Goal: Entertainment & Leisure: Browse casually

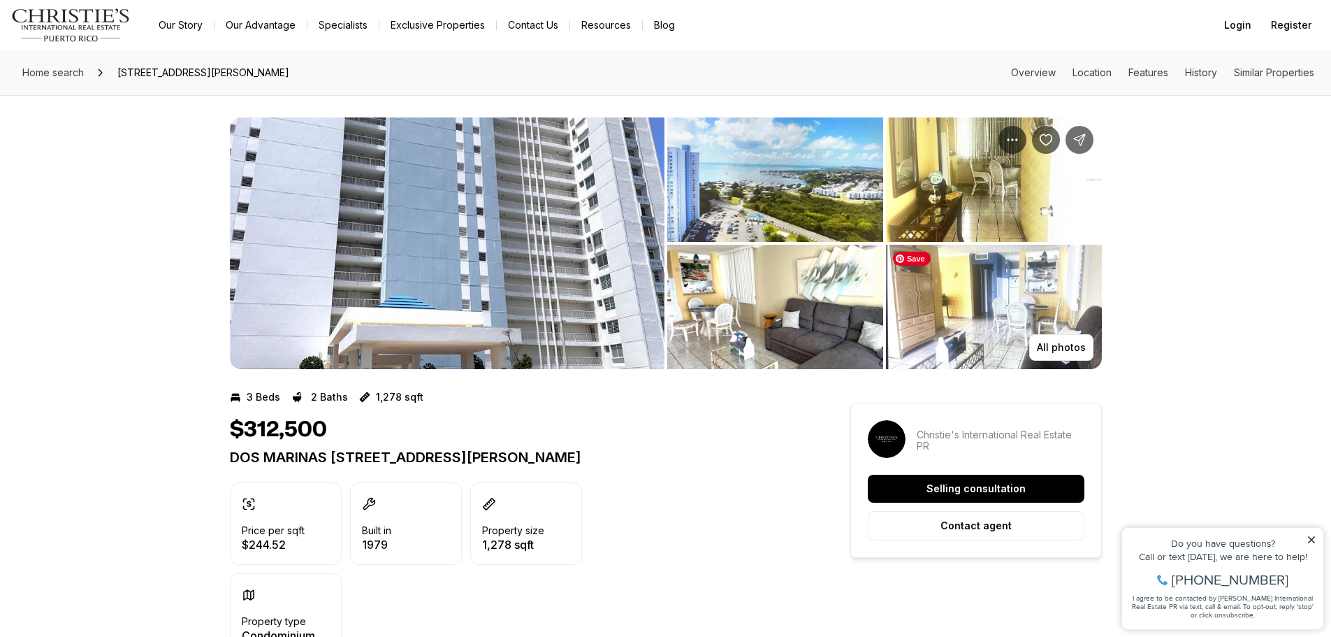
click at [1053, 298] on img "View image gallery" at bounding box center [994, 307] width 216 height 124
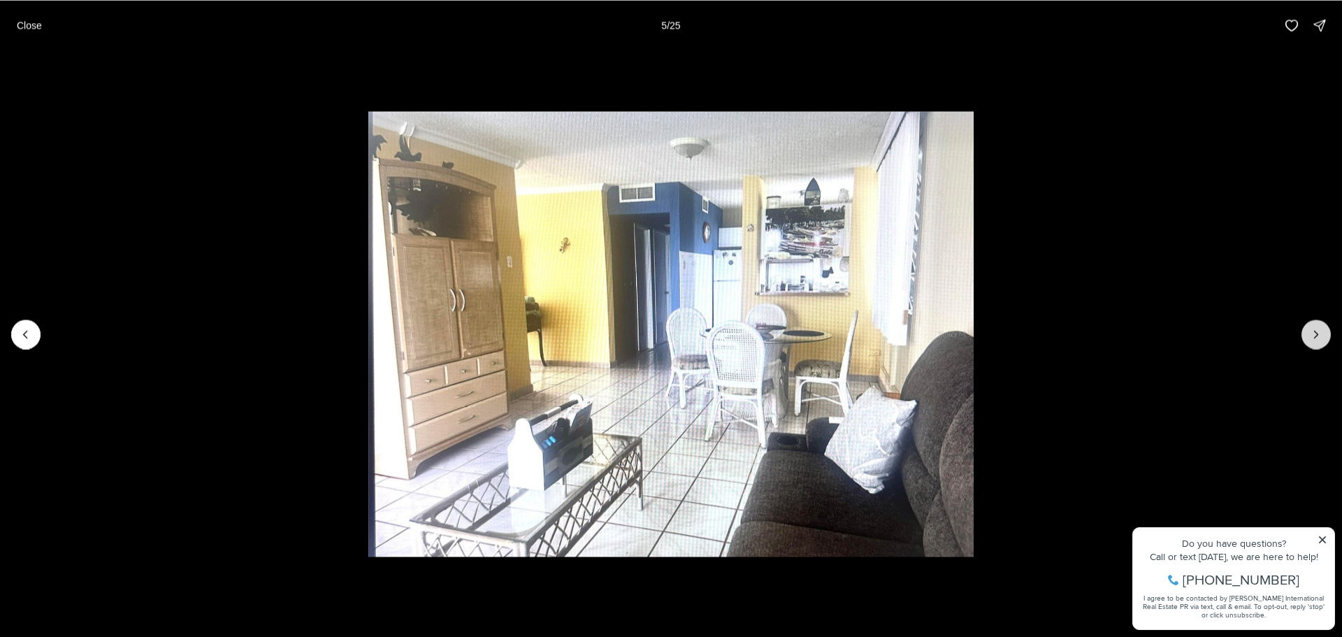
click at [1318, 334] on icon "Next slide" at bounding box center [1316, 334] width 3 height 7
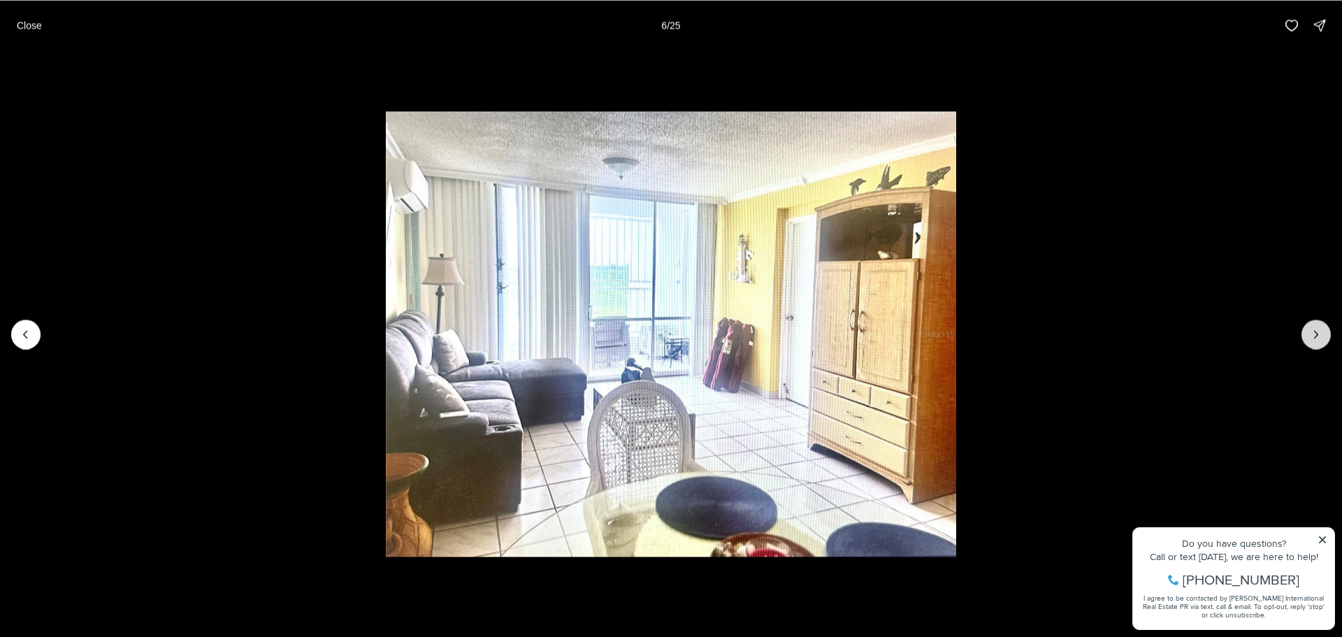
click at [1318, 334] on icon "Next slide" at bounding box center [1316, 334] width 3 height 7
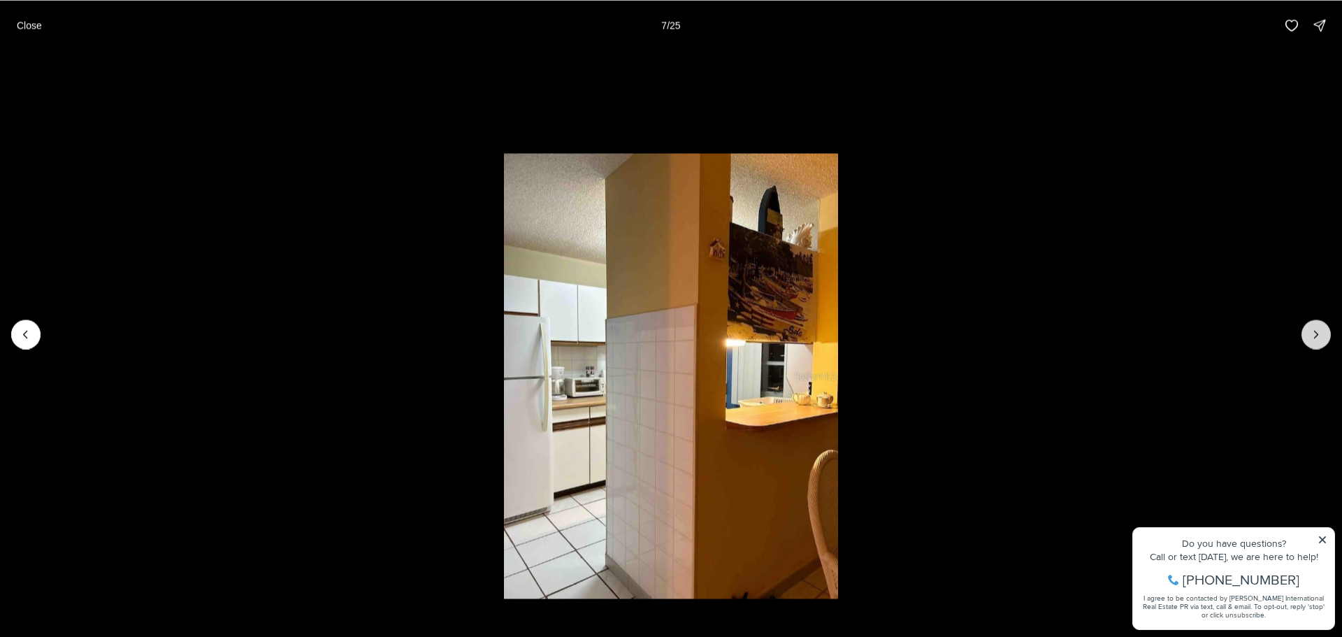
click at [1318, 334] on icon "Next slide" at bounding box center [1316, 334] width 3 height 7
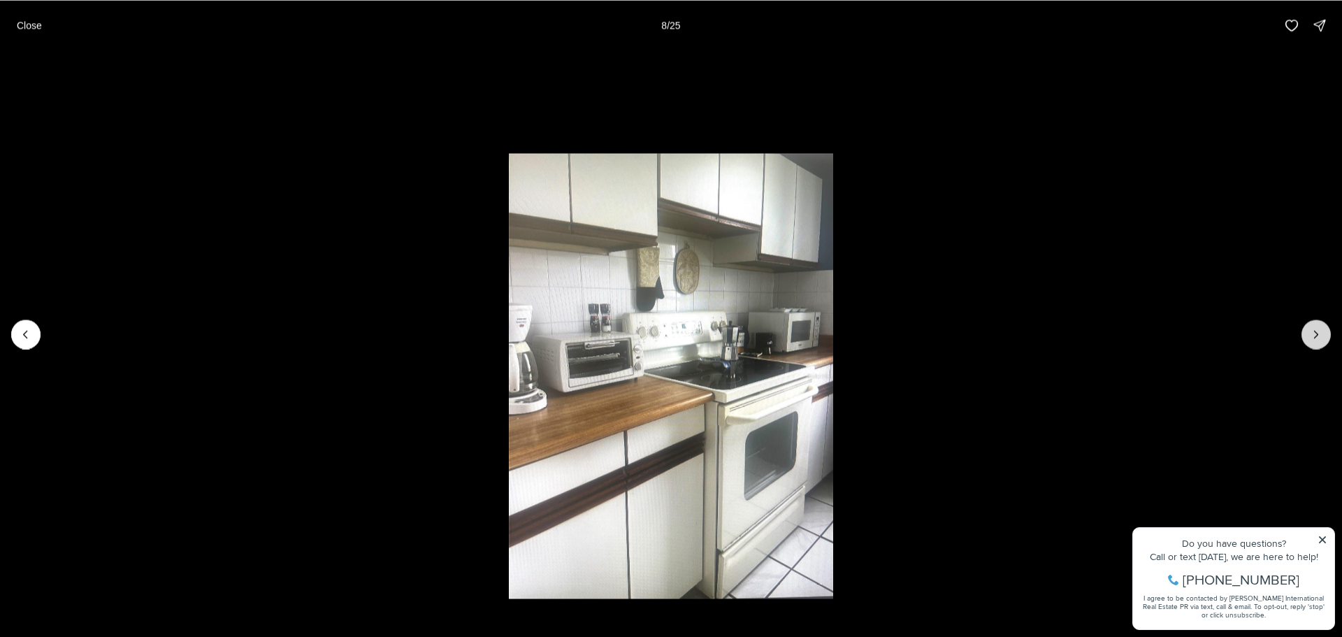
click at [1318, 334] on icon "Next slide" at bounding box center [1316, 334] width 3 height 7
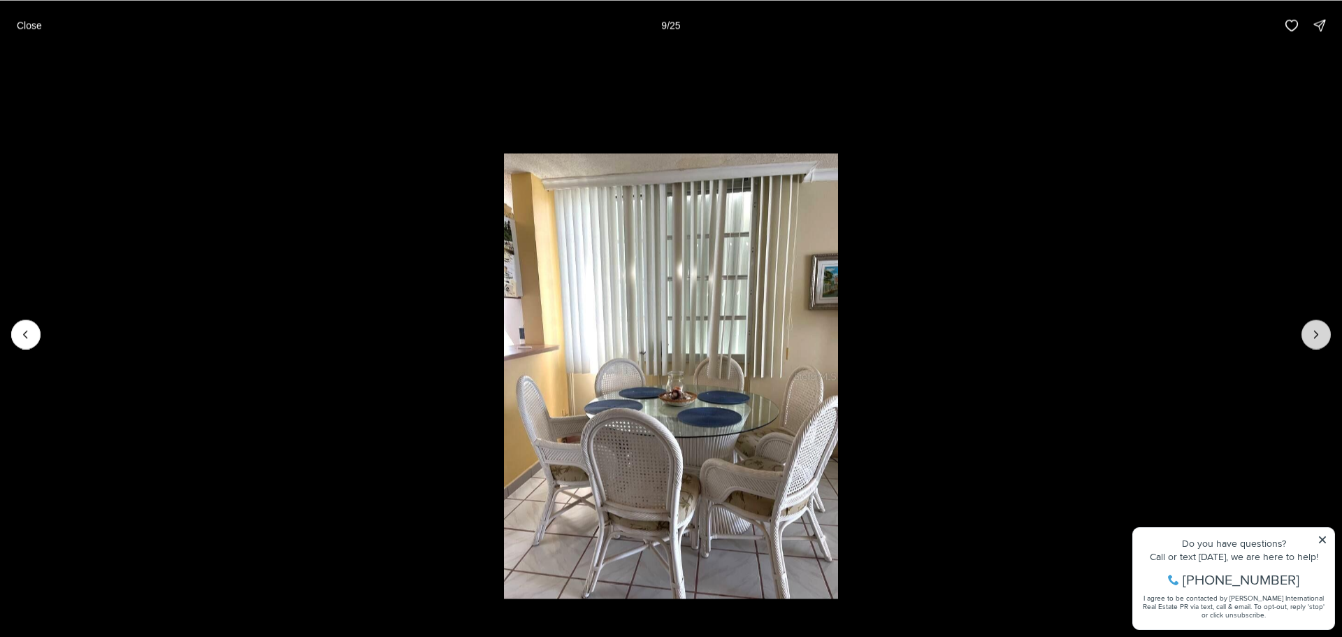
click at [1318, 334] on icon "Next slide" at bounding box center [1316, 334] width 3 height 7
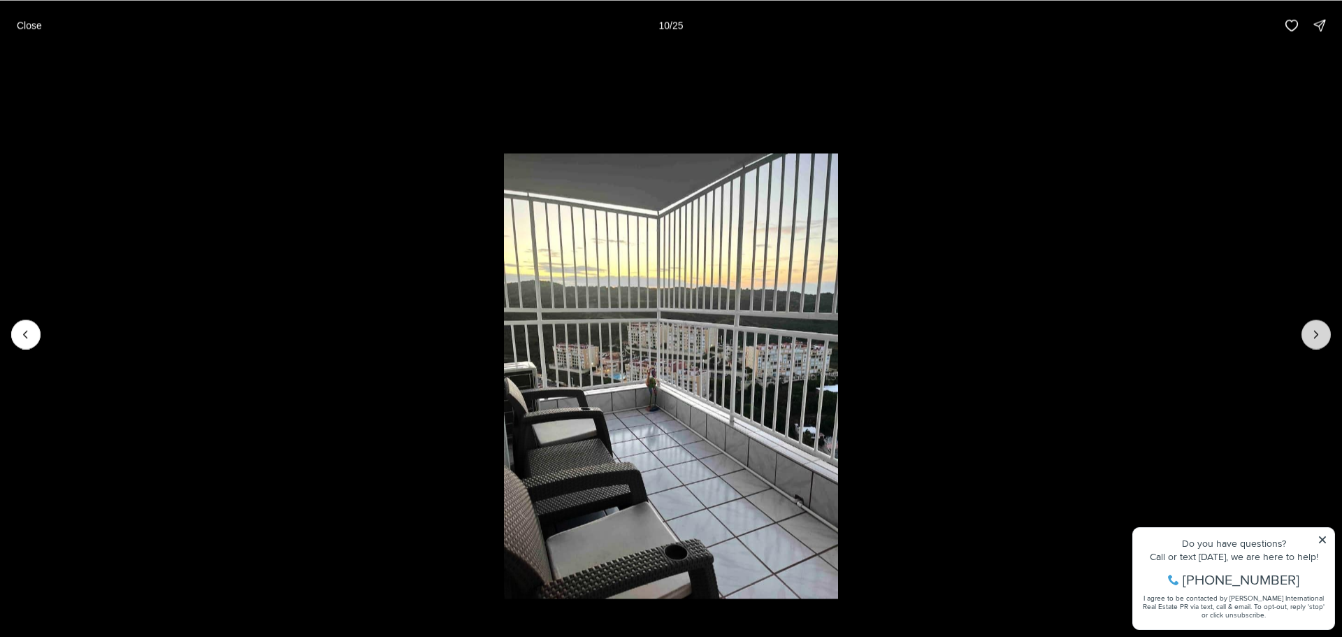
click at [1318, 334] on icon "Next slide" at bounding box center [1316, 334] width 3 height 7
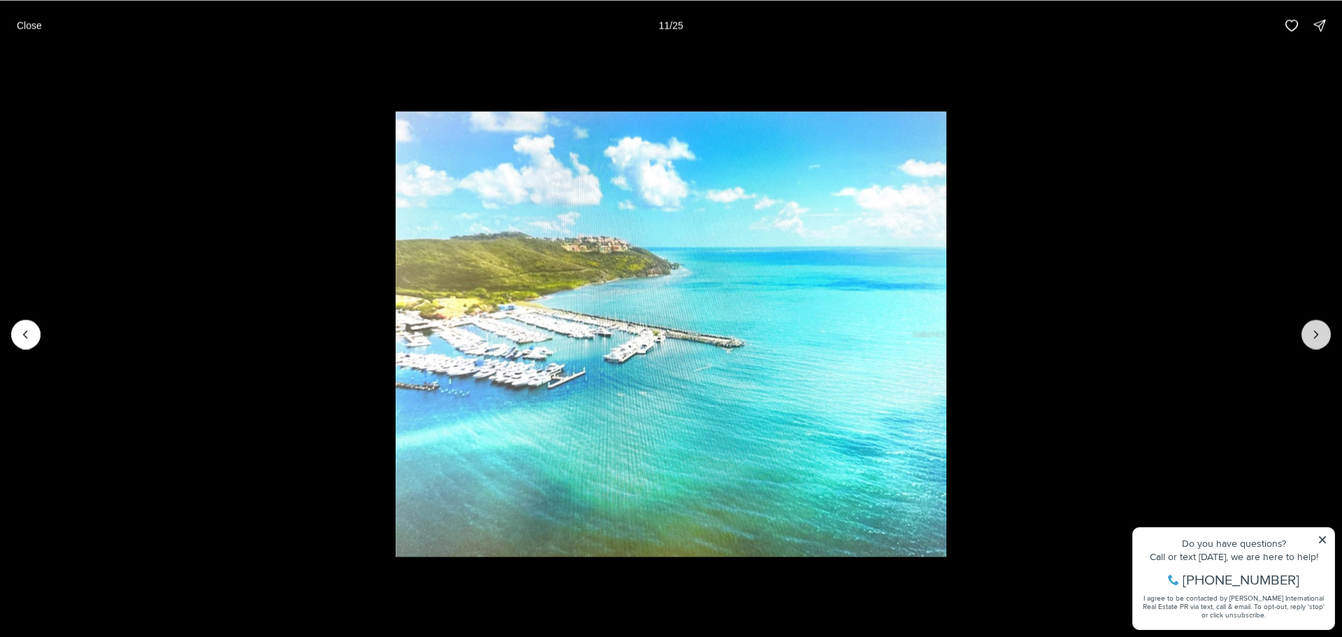
click at [1318, 334] on icon "Next slide" at bounding box center [1316, 334] width 3 height 7
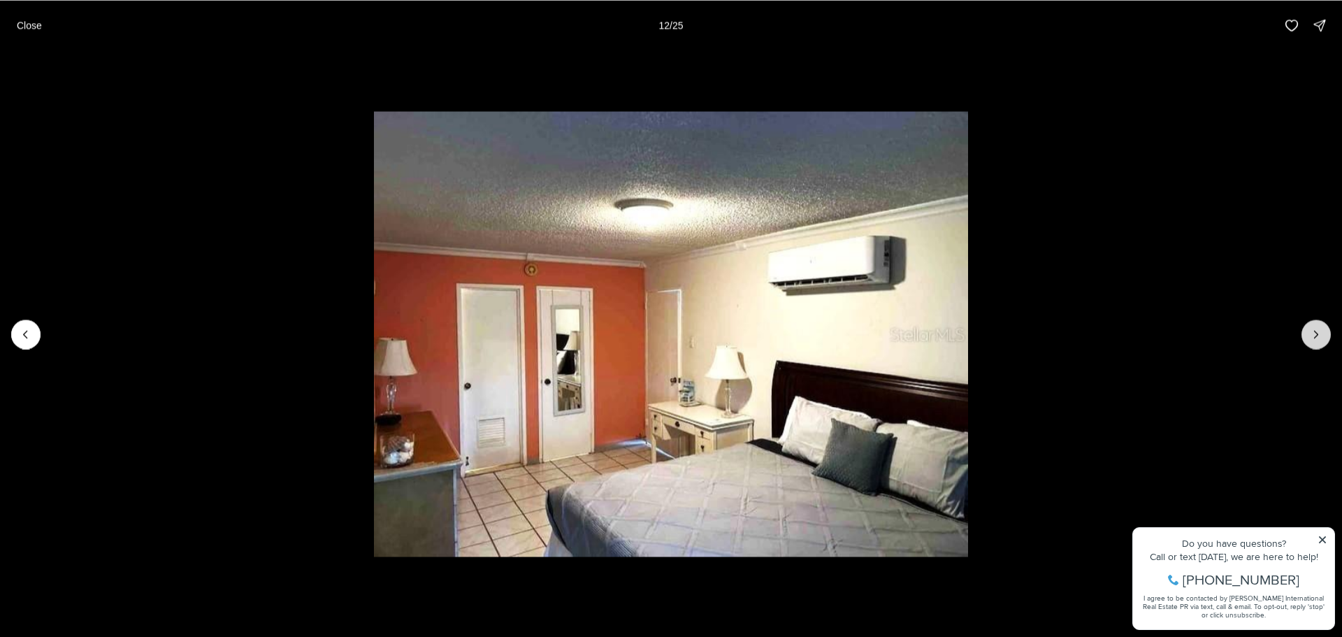
click at [1318, 334] on icon "Next slide" at bounding box center [1316, 334] width 3 height 7
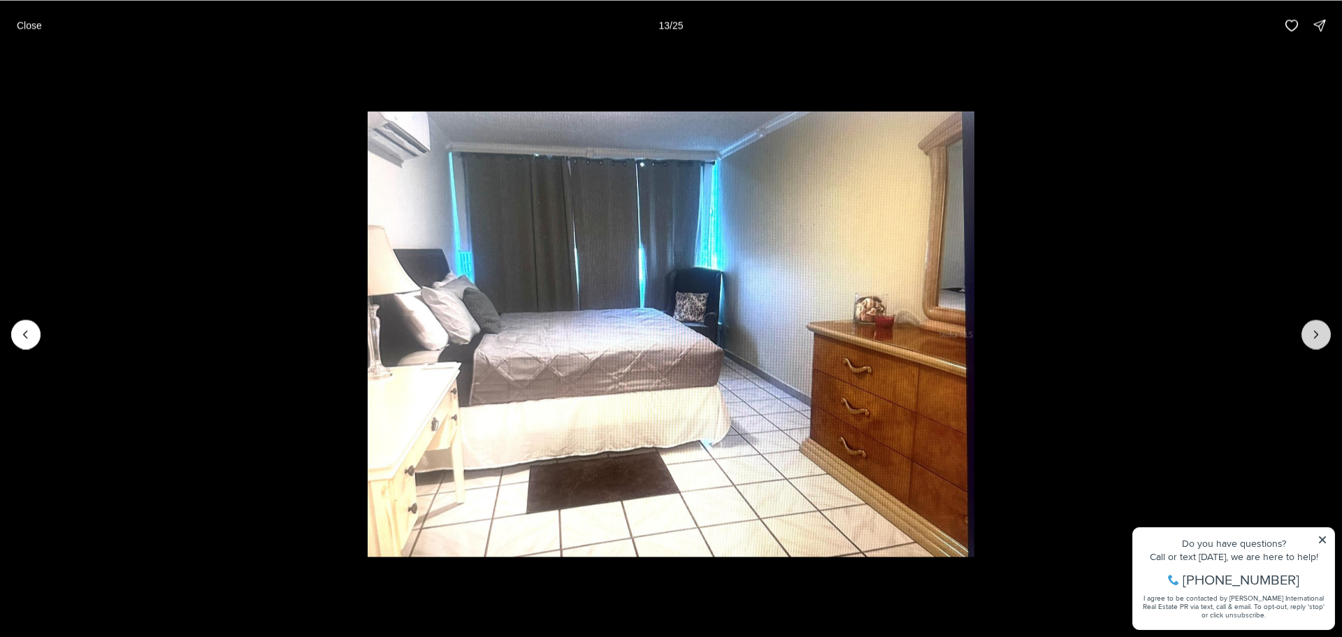
click at [1318, 334] on icon "Next slide" at bounding box center [1316, 334] width 3 height 7
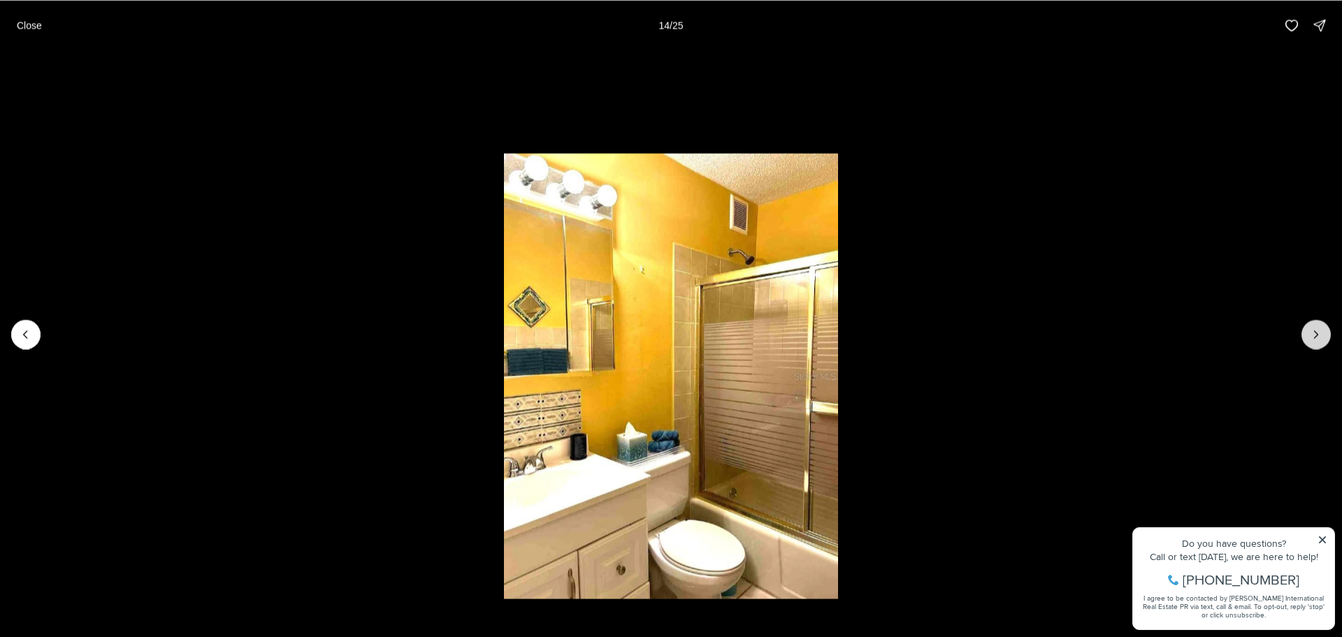
click at [1318, 334] on icon "Next slide" at bounding box center [1316, 334] width 3 height 7
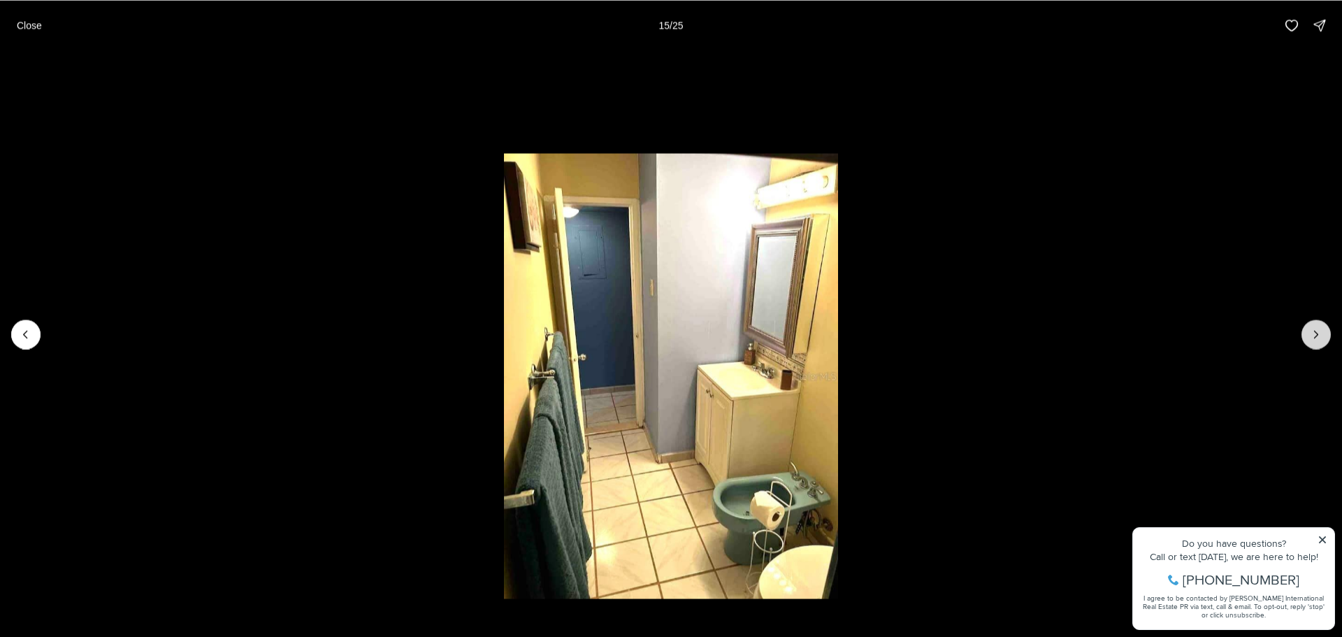
click at [1318, 334] on icon "Next slide" at bounding box center [1316, 334] width 3 height 7
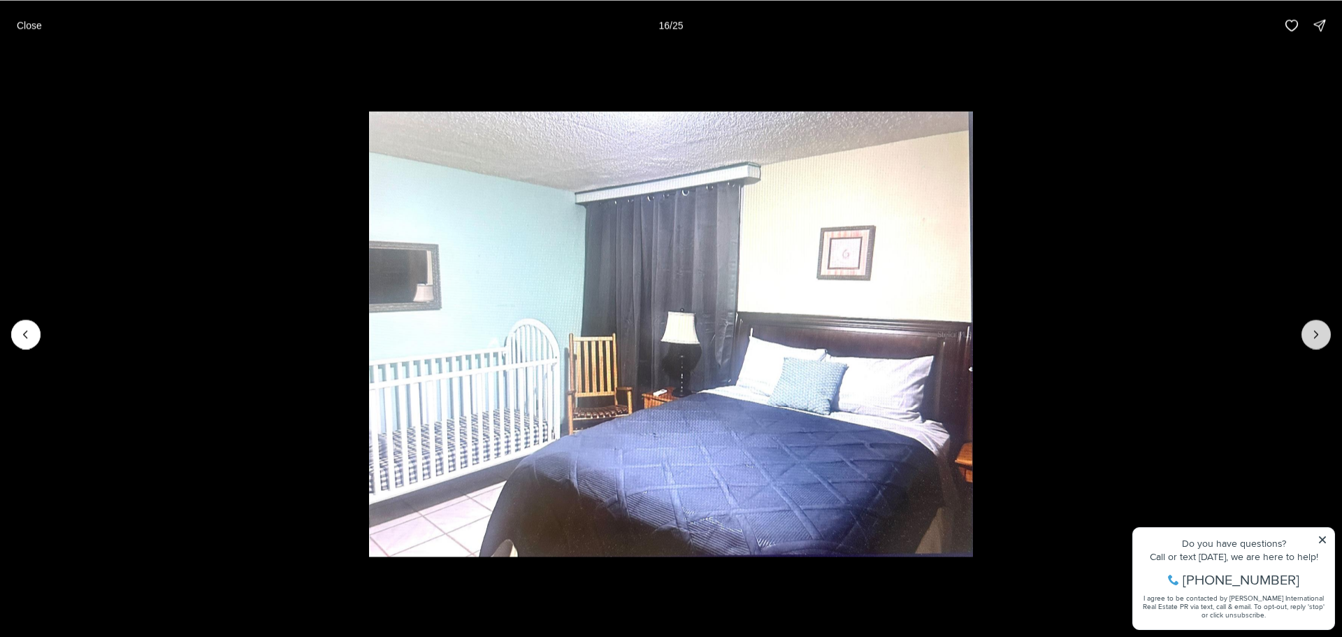
click at [1318, 334] on icon "Next slide" at bounding box center [1316, 334] width 3 height 7
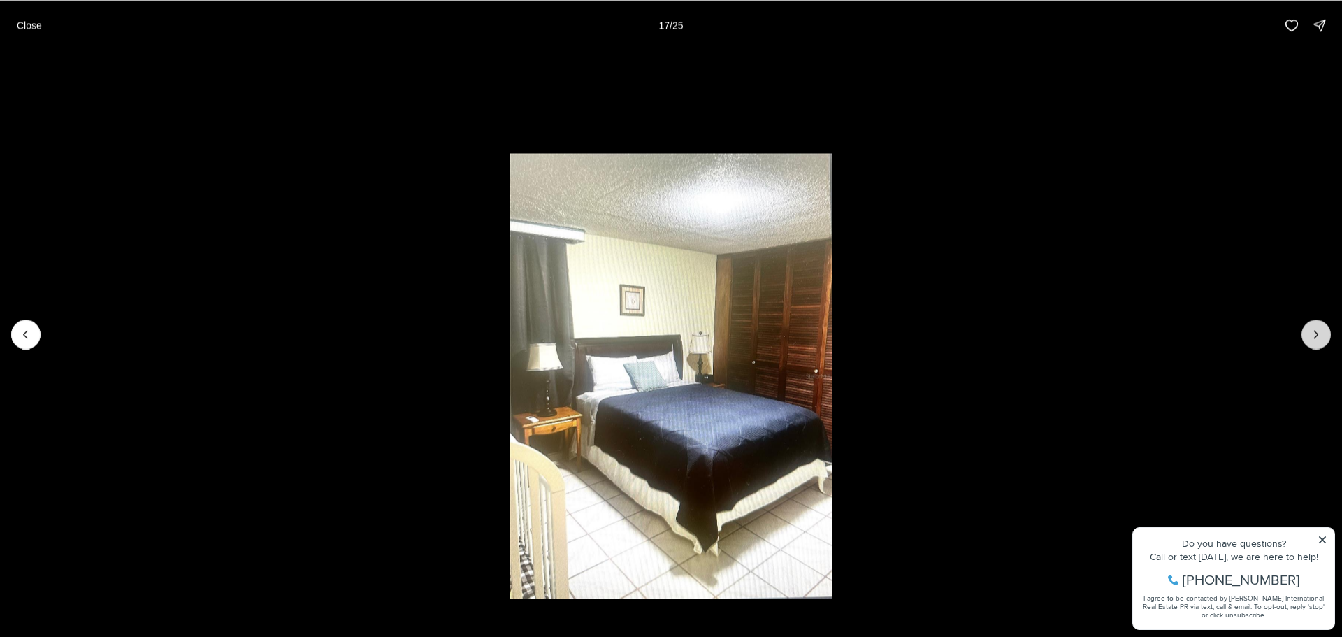
click at [1318, 334] on icon "Next slide" at bounding box center [1316, 334] width 3 height 7
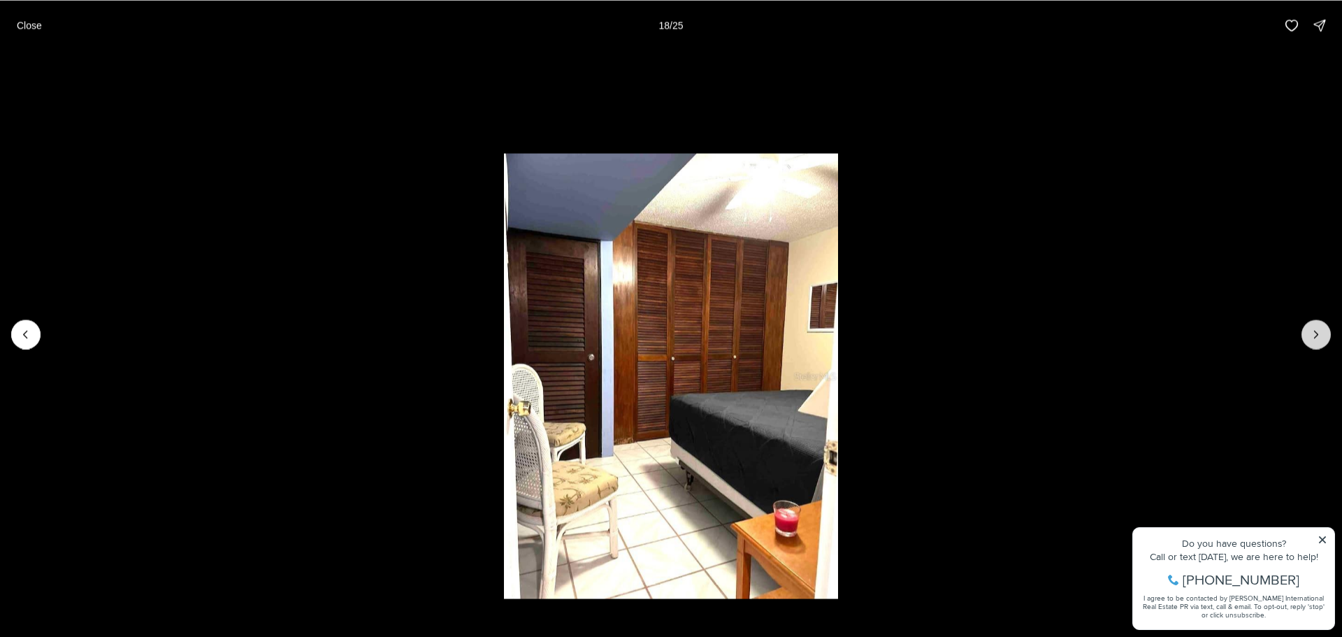
click at [1318, 334] on icon "Next slide" at bounding box center [1316, 334] width 3 height 7
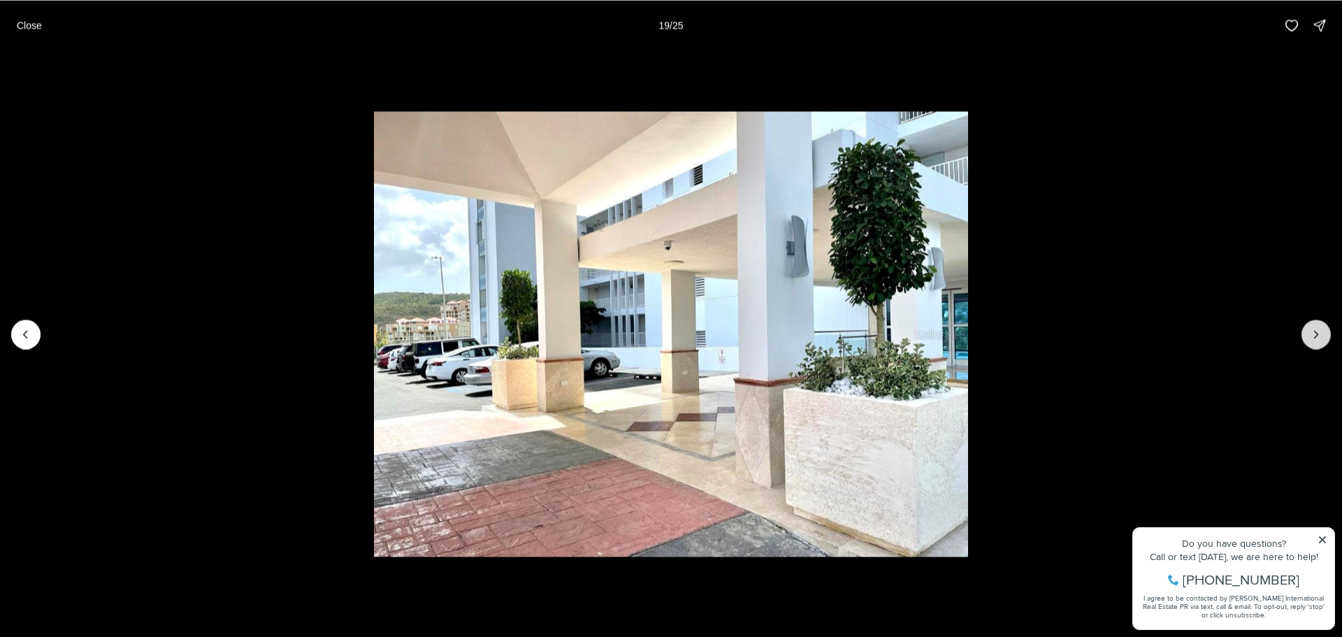
click at [1318, 334] on icon "Next slide" at bounding box center [1316, 334] width 3 height 7
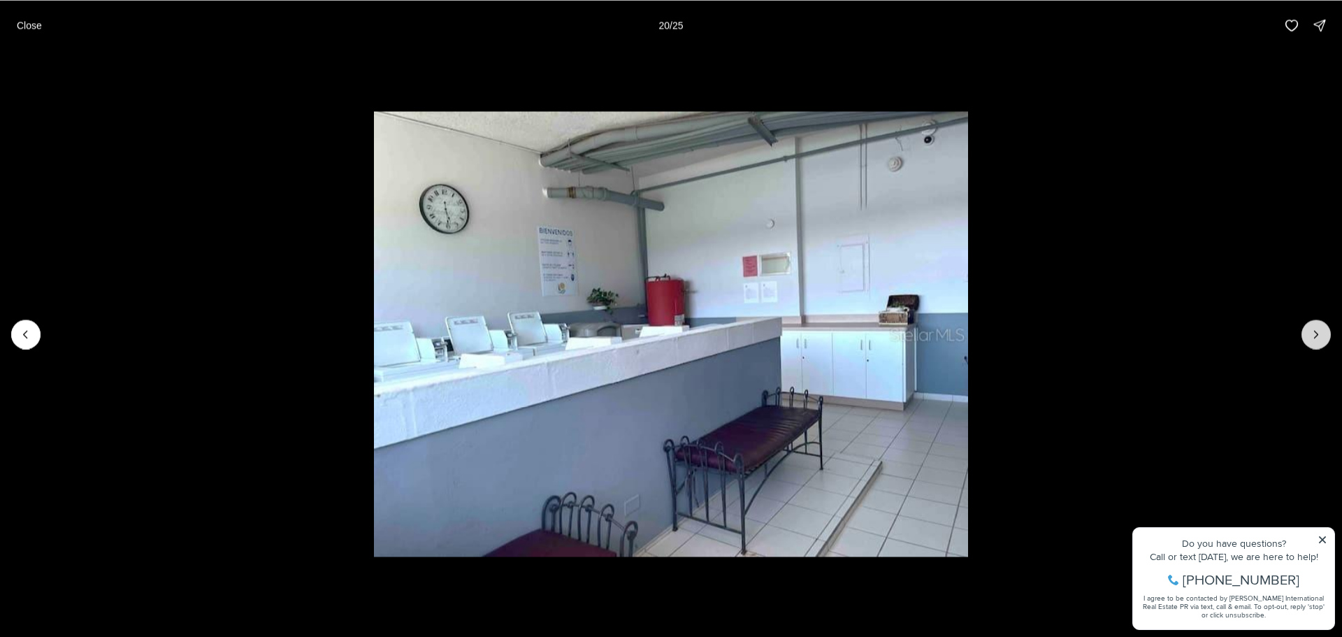
click at [1318, 334] on icon "Next slide" at bounding box center [1316, 334] width 3 height 7
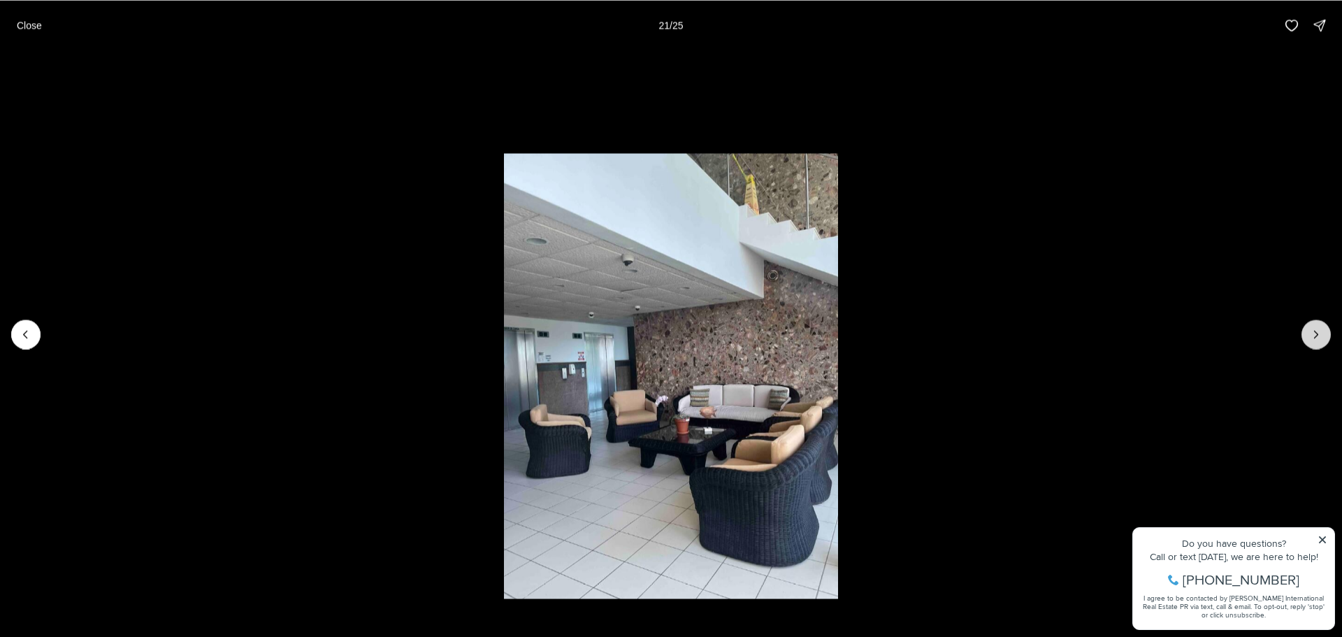
click at [1318, 334] on icon "Next slide" at bounding box center [1316, 334] width 3 height 7
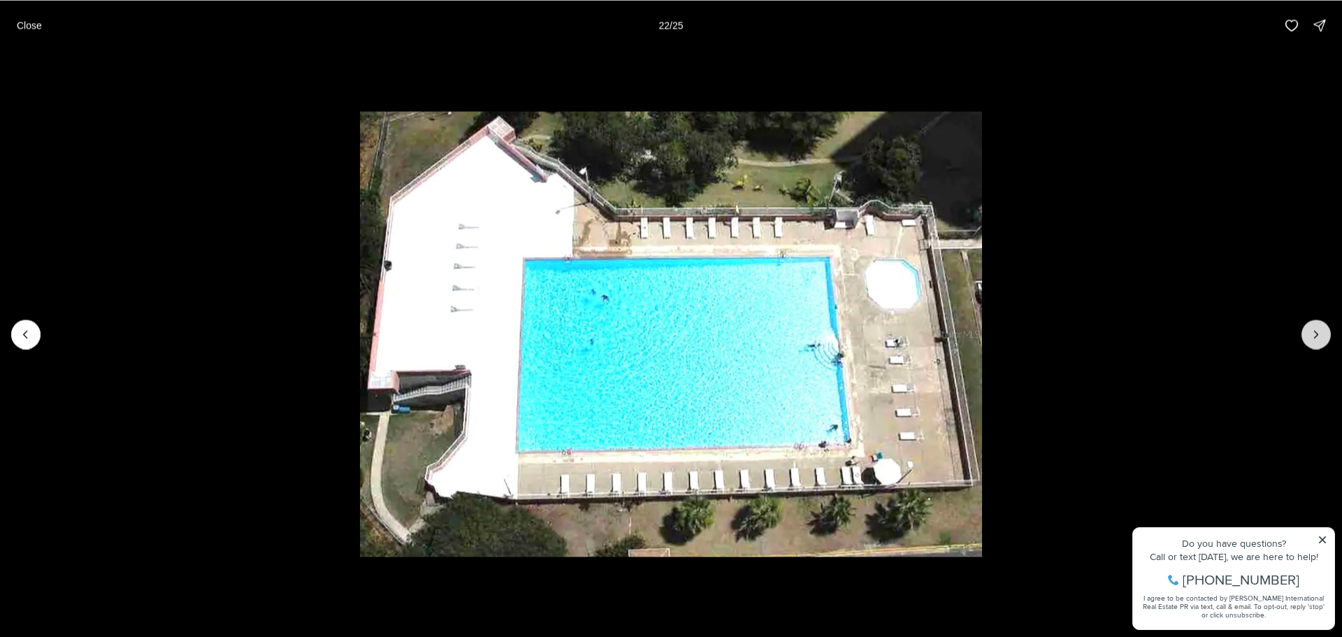
click at [1318, 334] on icon "Next slide" at bounding box center [1316, 334] width 3 height 7
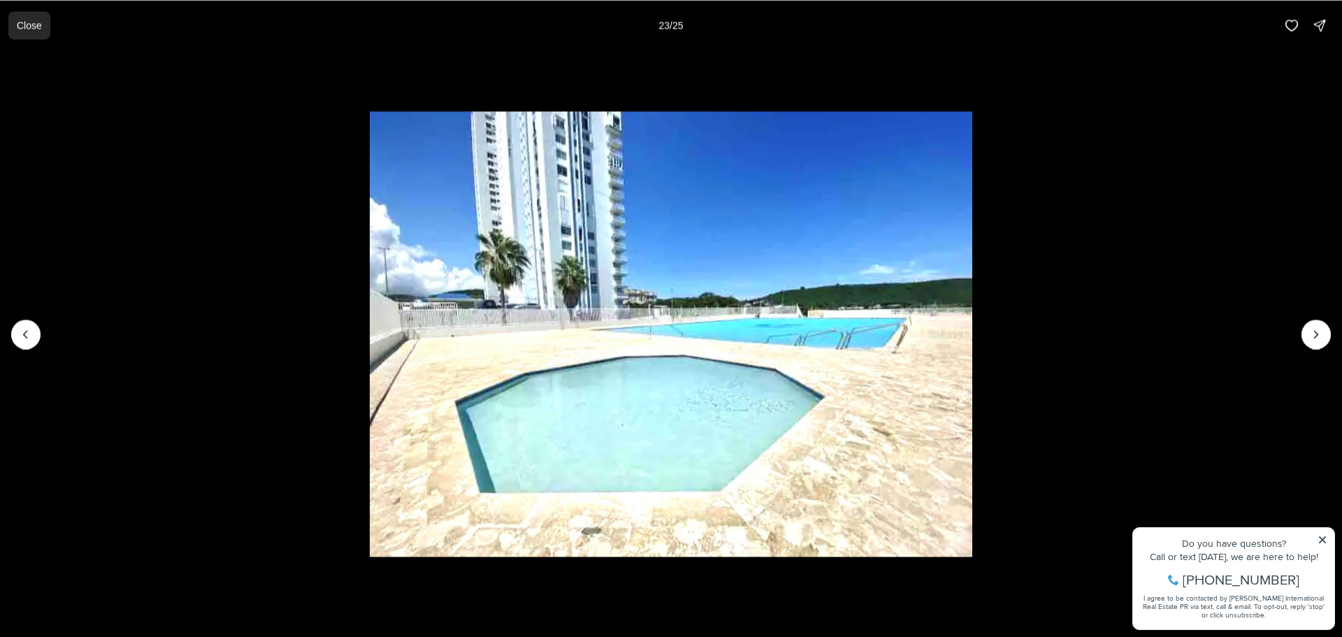
click at [27, 24] on p "Close" at bounding box center [29, 25] width 25 height 11
